Goal: Check status: Check status

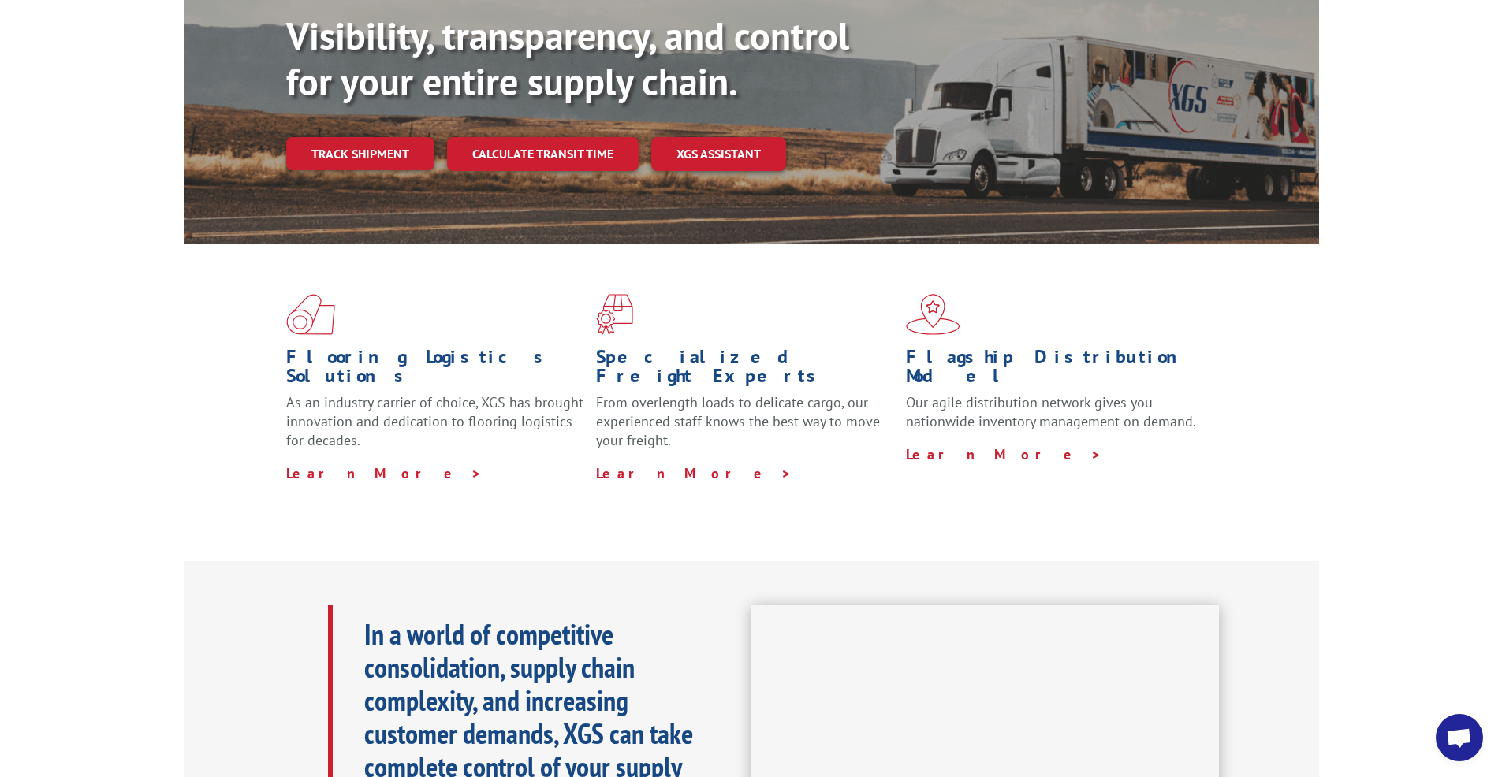
scroll to position [167, 0]
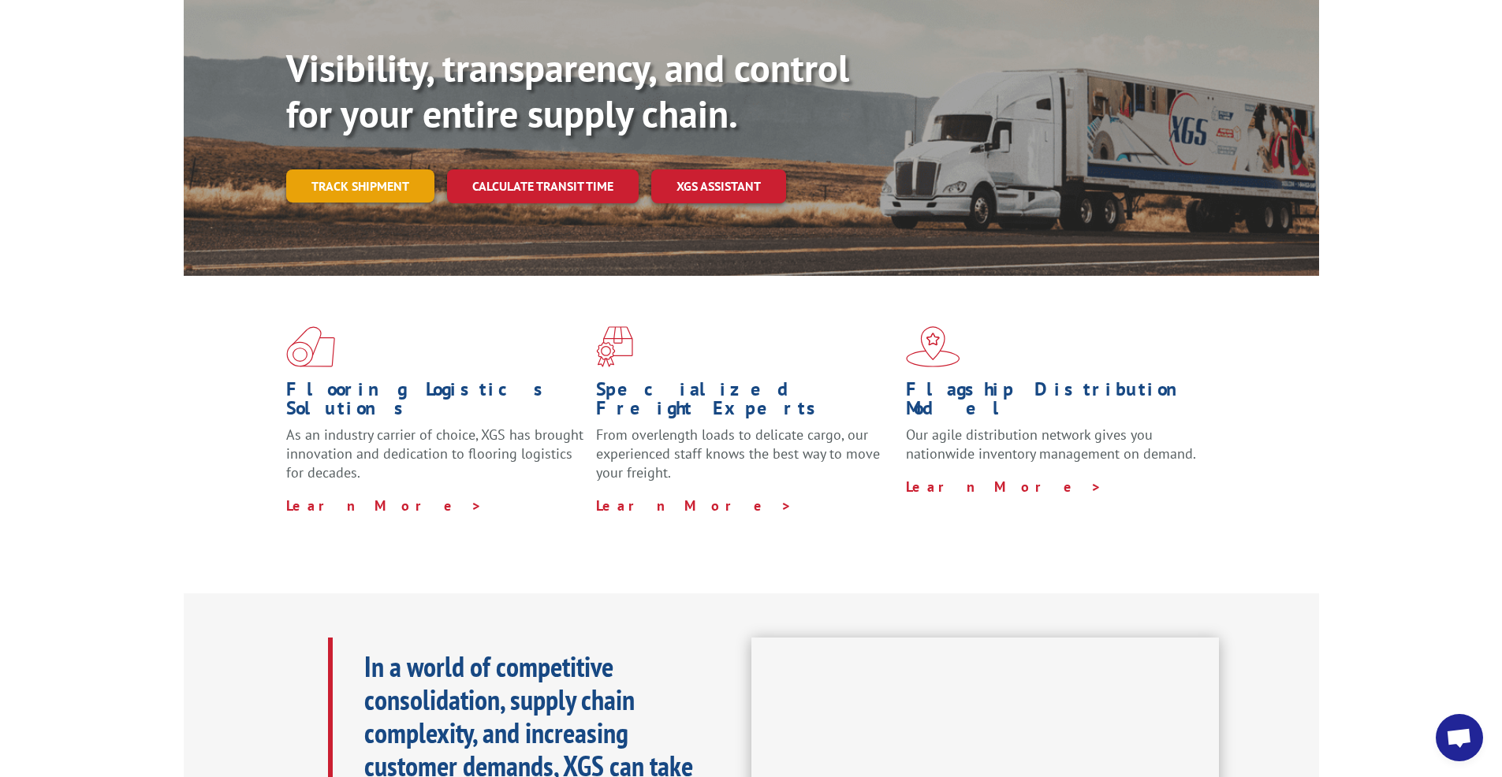
click at [398, 170] on link "Track shipment" at bounding box center [360, 186] width 148 height 33
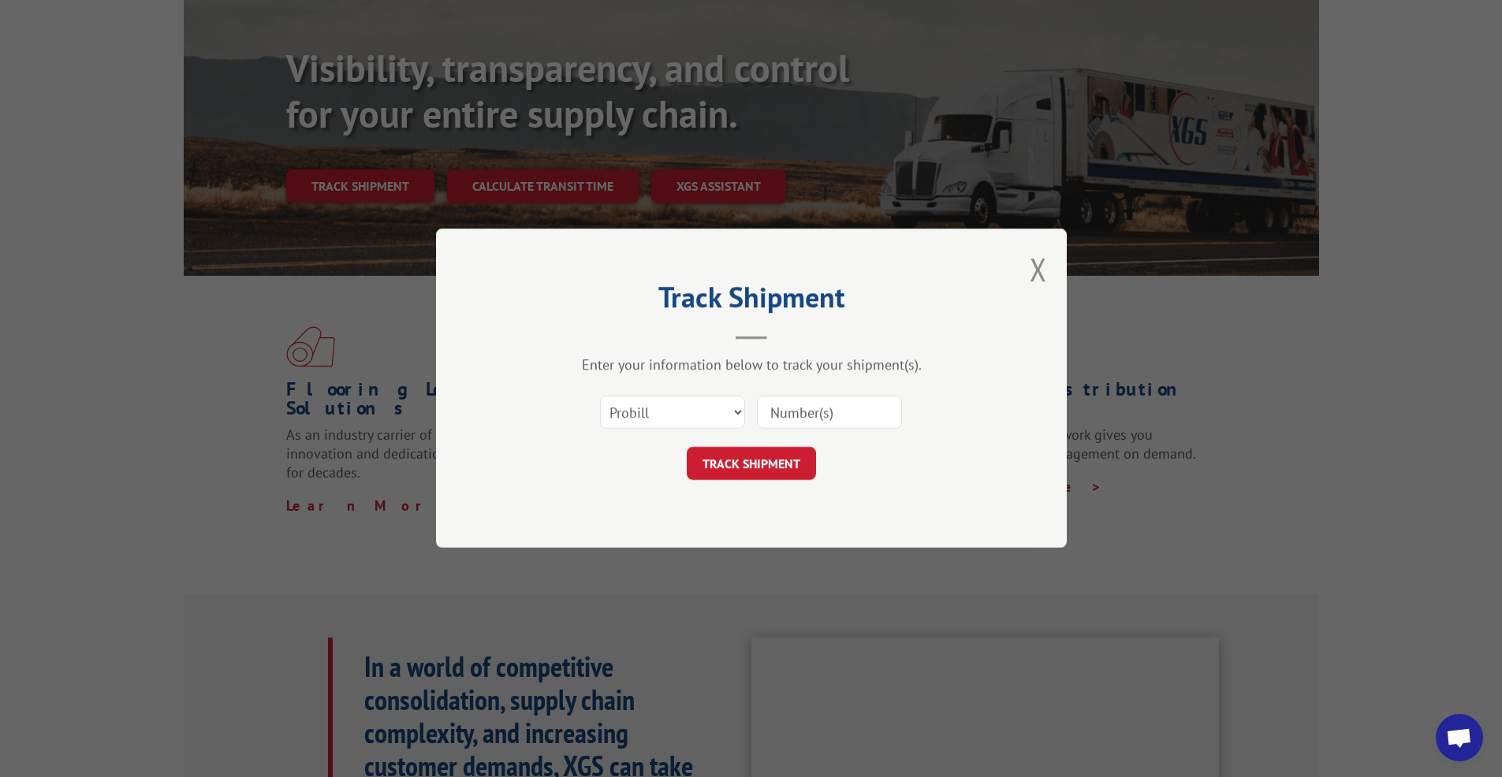
click at [830, 414] on input at bounding box center [829, 413] width 145 height 33
type input "16137171"
click at [766, 462] on button "TRACK SHIPMENT" at bounding box center [751, 464] width 129 height 33
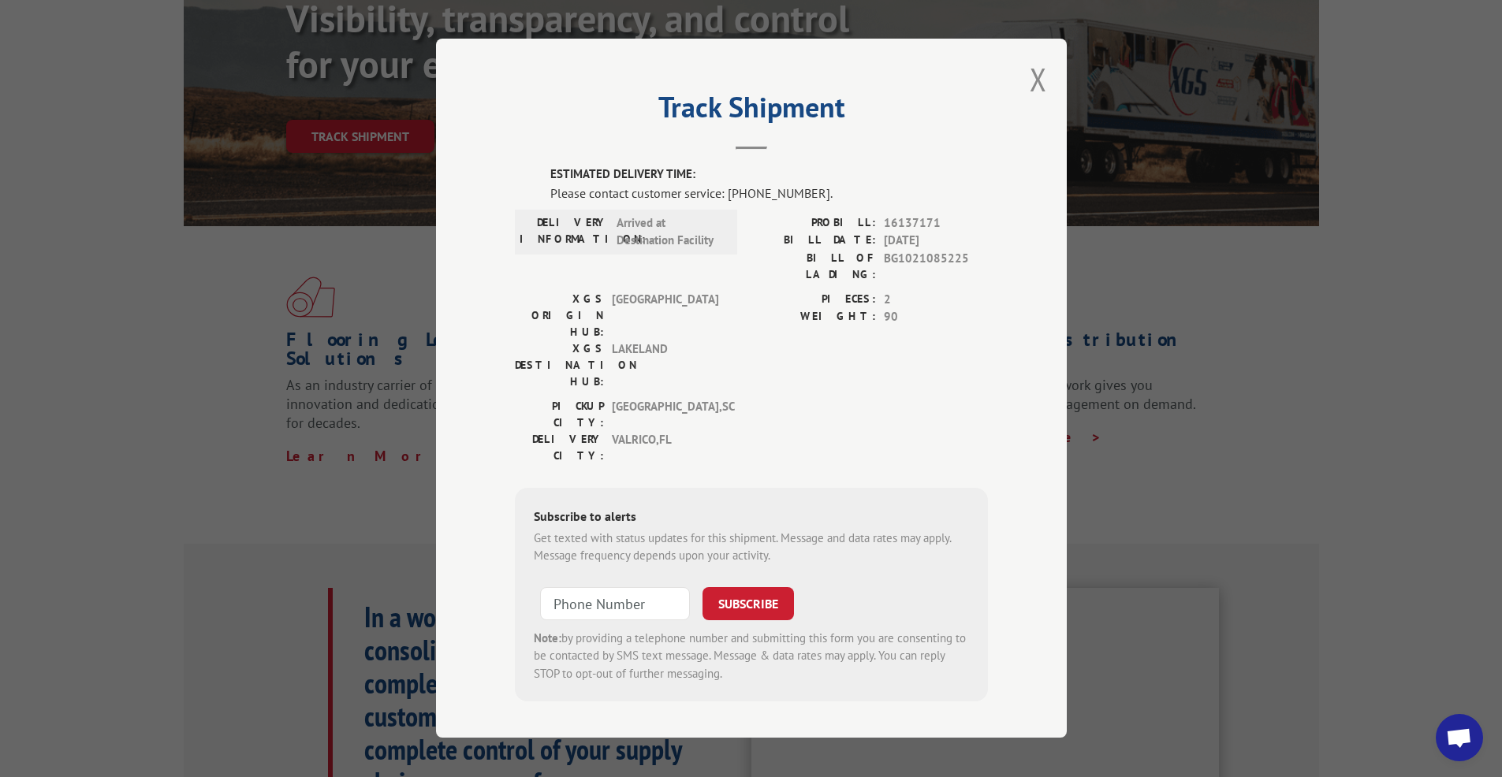
scroll to position [262, 0]
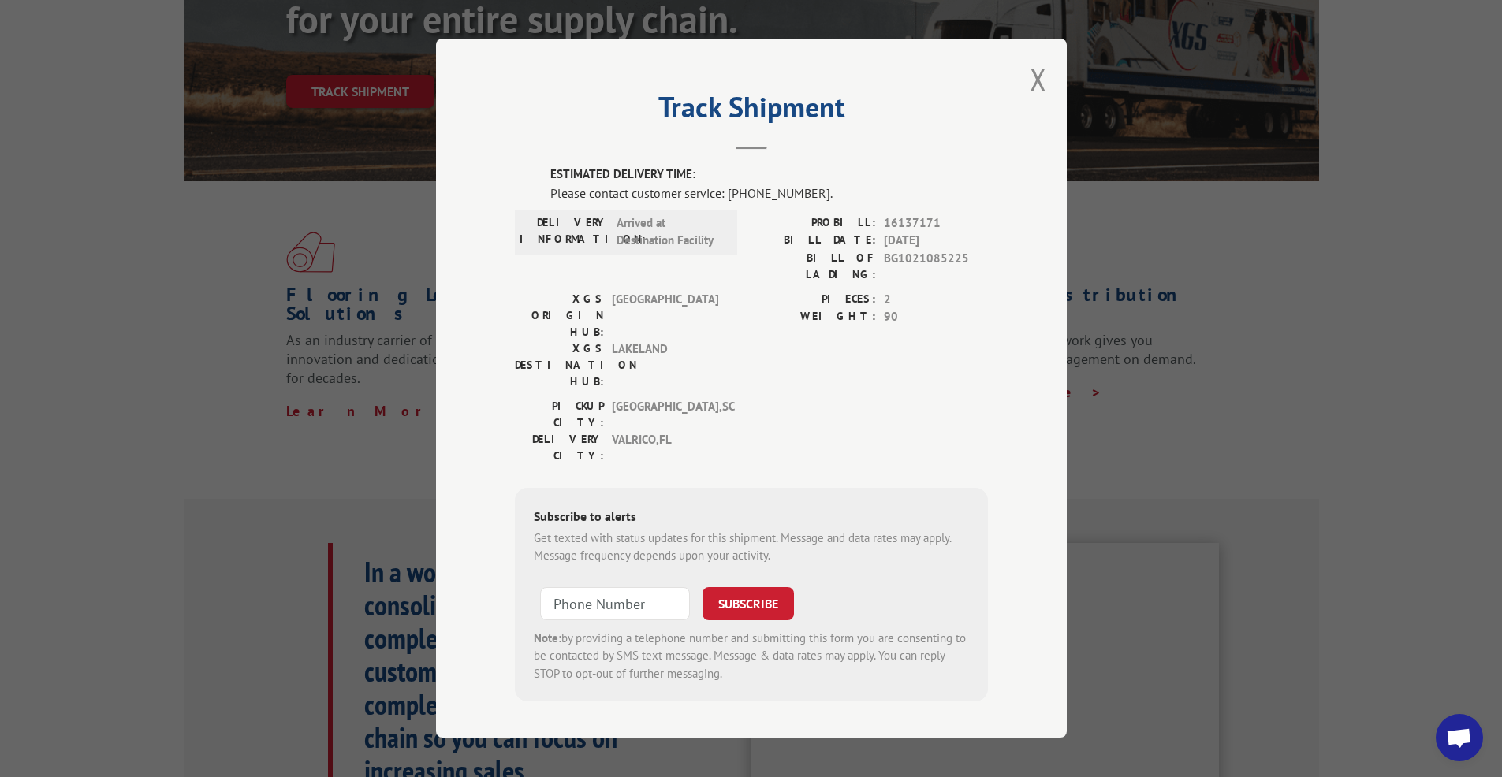
click at [937, 398] on div "PICKUP CITY: [GEOGRAPHIC_DATA] , SC DELIVERY CITY: [GEOGRAPHIC_DATA] , [GEOGRAP…" at bounding box center [751, 435] width 473 height 74
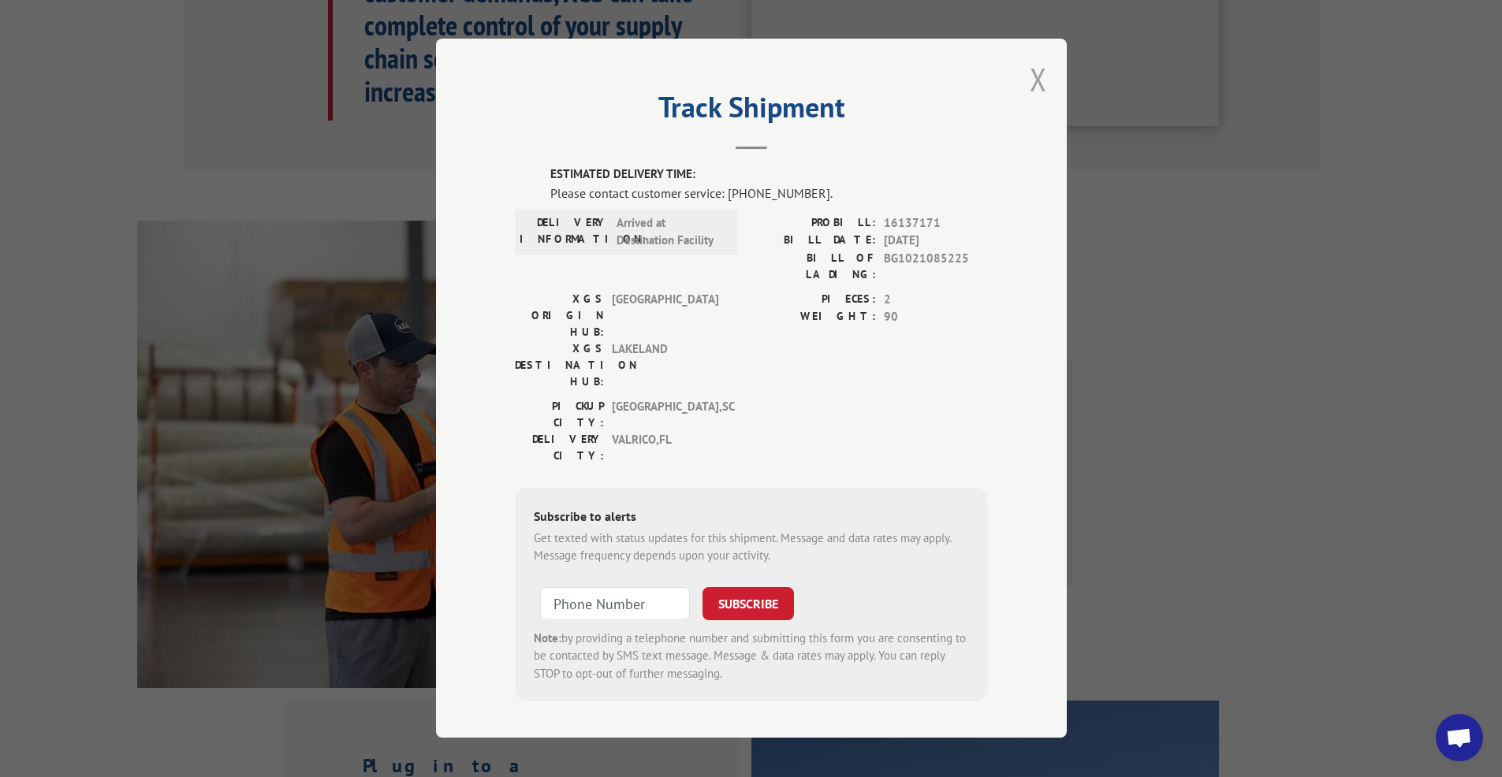
click at [1035, 100] on button "Close modal" at bounding box center [1038, 79] width 17 height 42
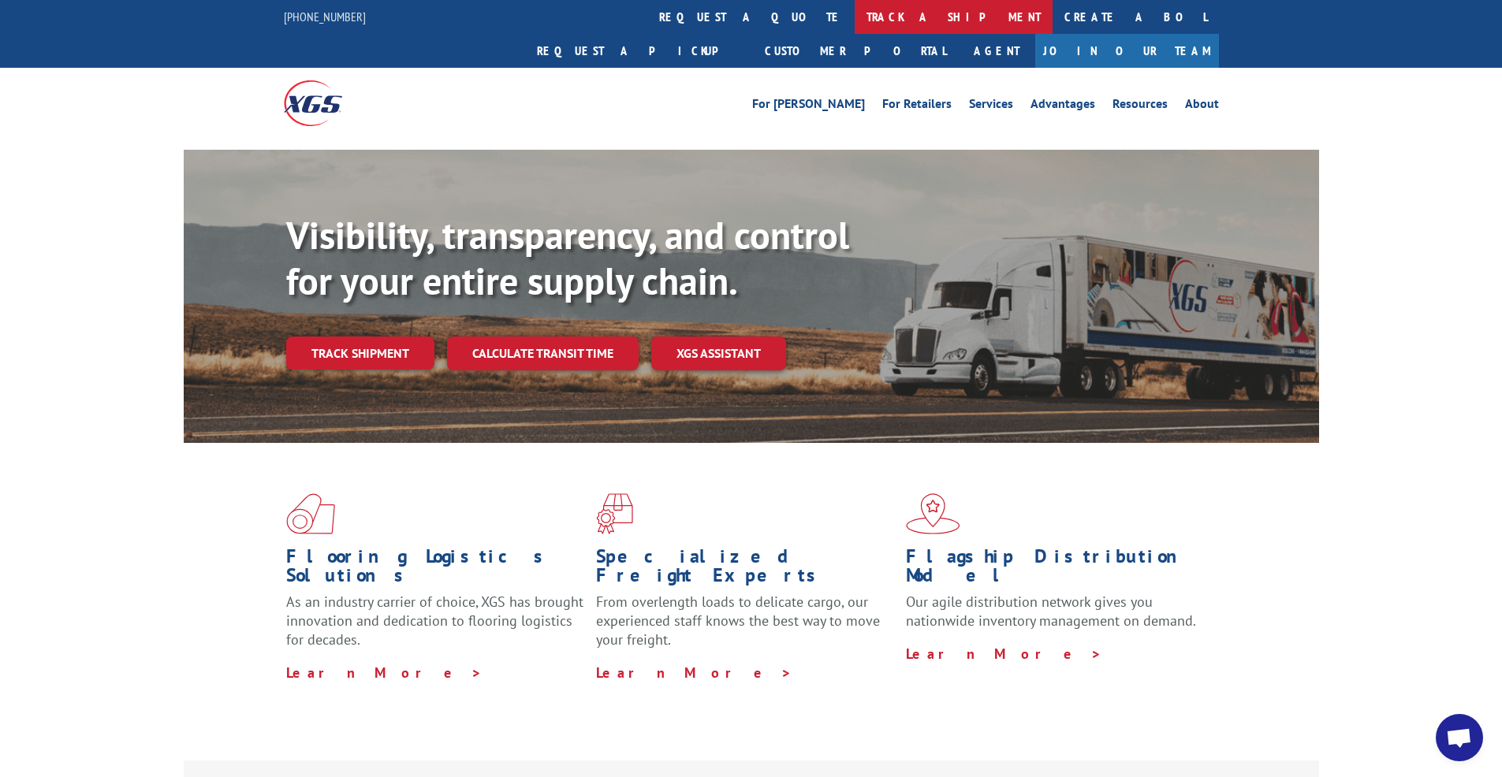
click at [855, 15] on link "track a shipment" at bounding box center [954, 17] width 198 height 34
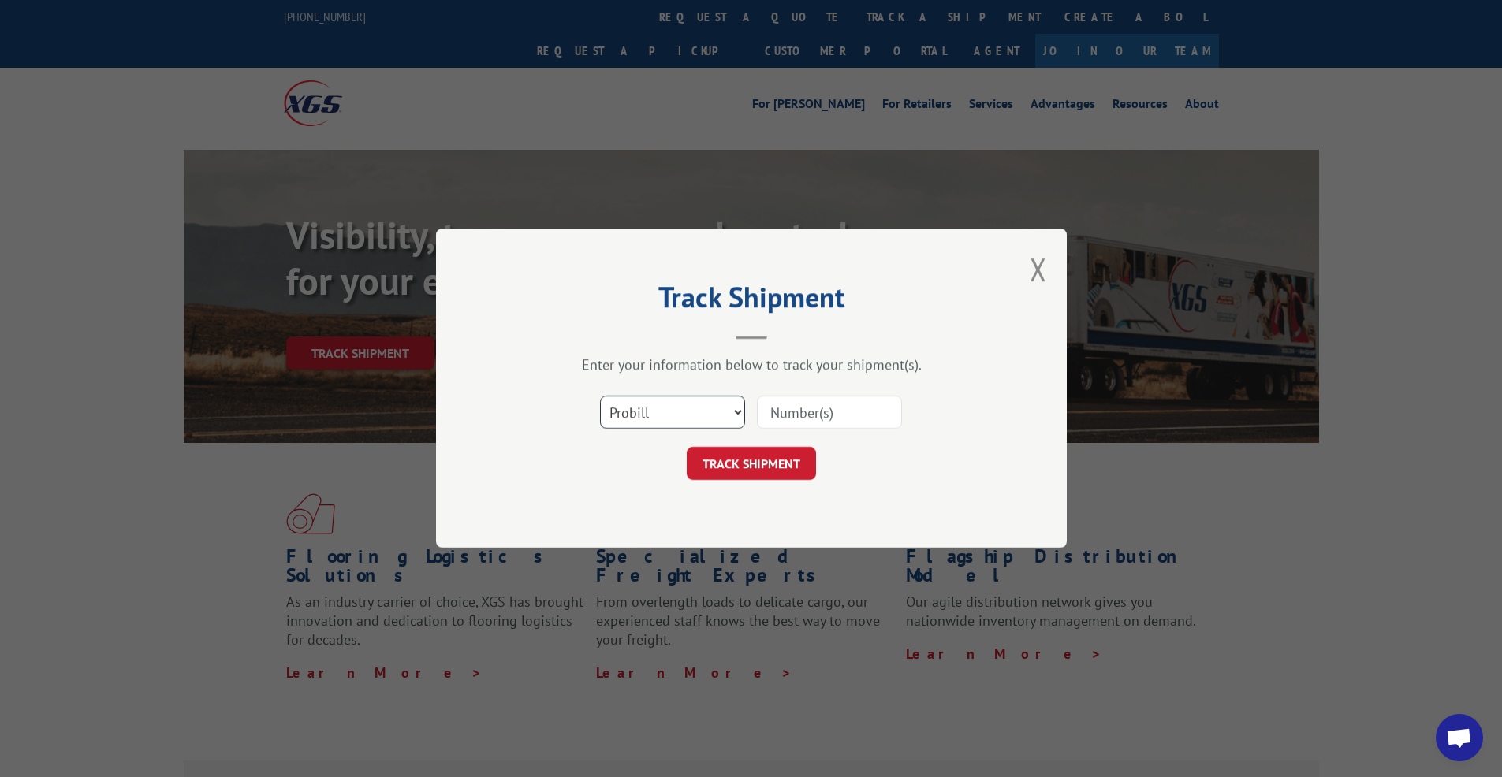
select select "bol"
click at [600, 397] on select "Select category... Probill BOL PO" at bounding box center [672, 413] width 145 height 33
click at [773, 412] on input at bounding box center [829, 413] width 145 height 33
type input "BG1021085225"
click at [775, 469] on button "TRACK SHIPMENT" at bounding box center [751, 464] width 129 height 33
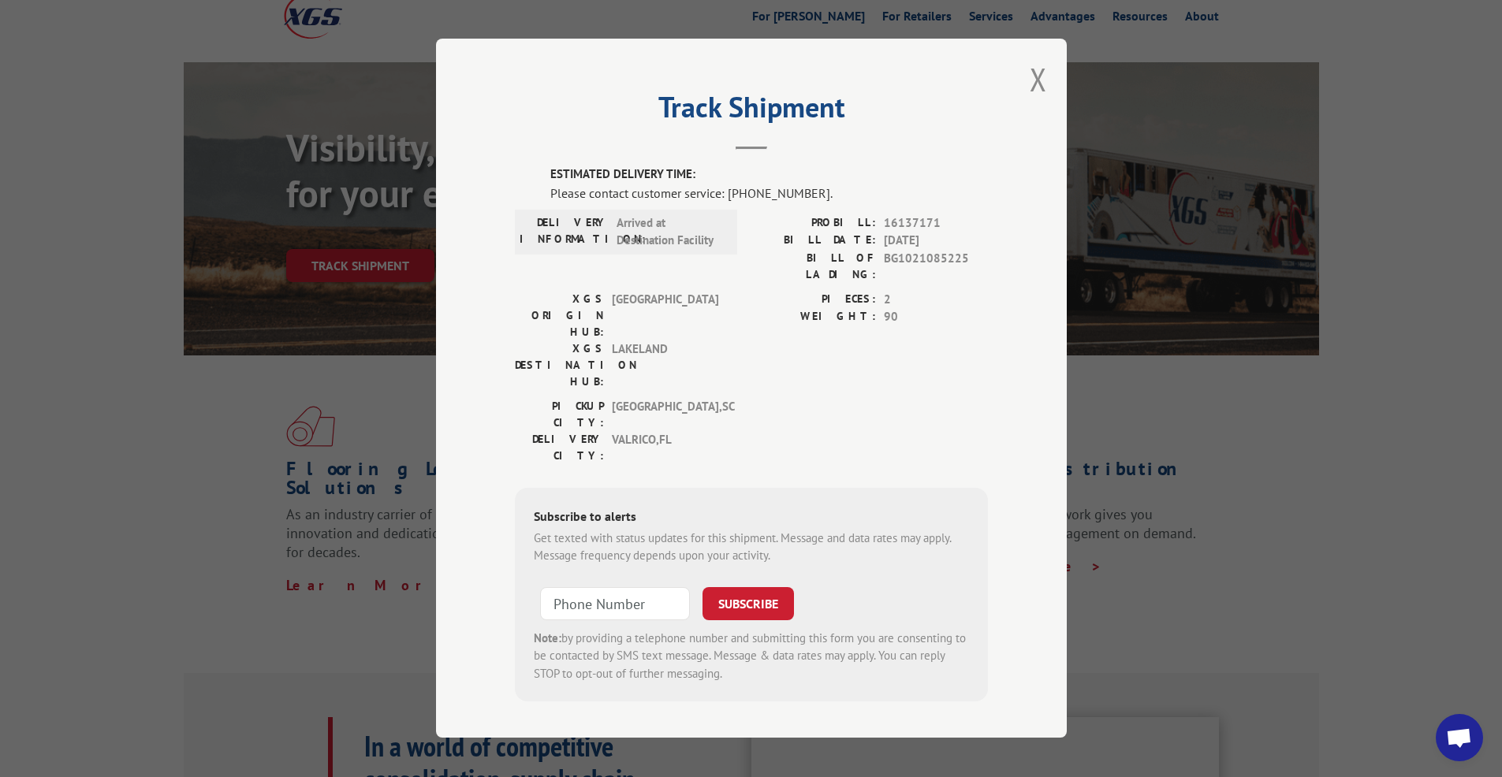
scroll to position [189, 0]
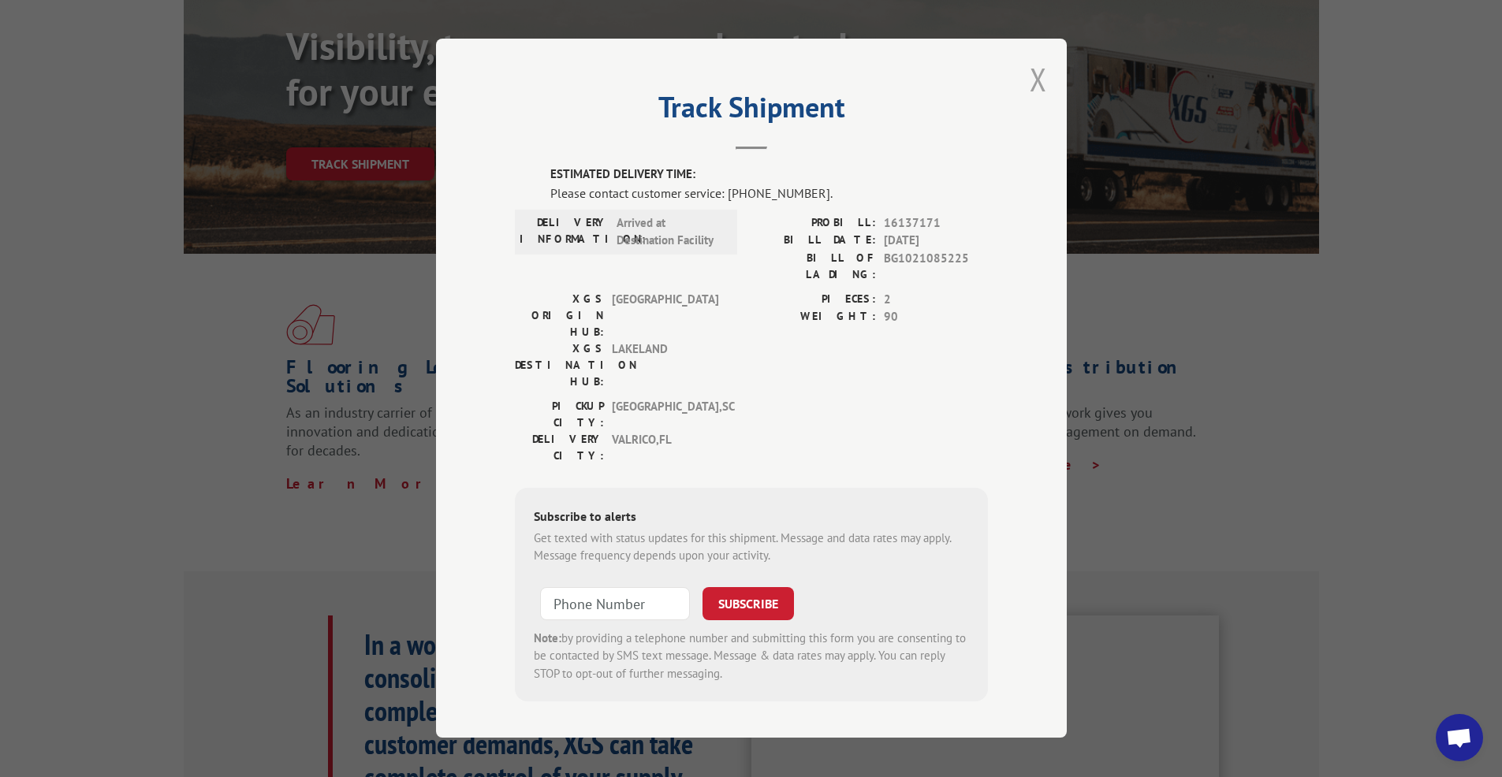
click at [1046, 97] on button "Close modal" at bounding box center [1038, 79] width 17 height 42
